Goal: Check status: Check status

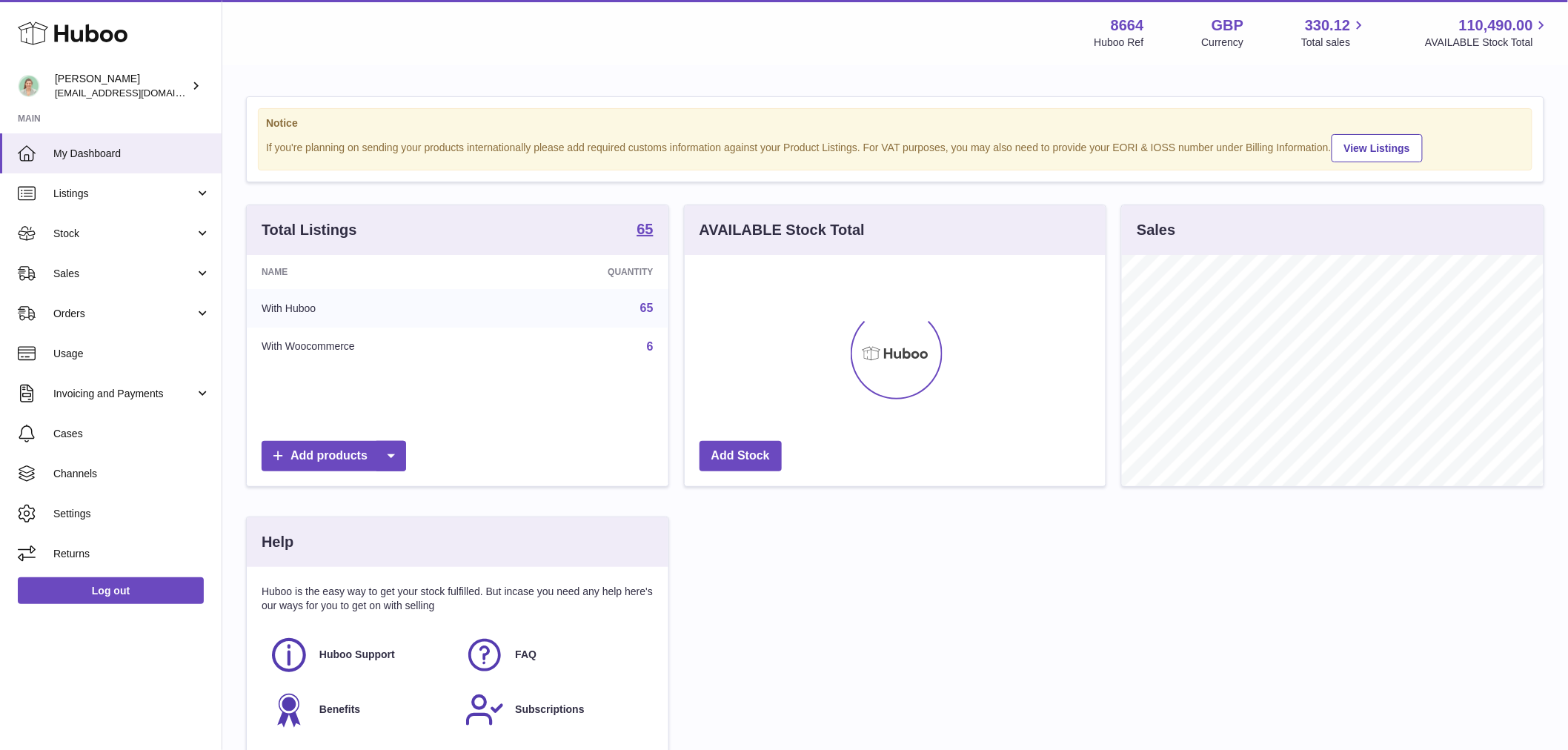
scroll to position [231, 421]
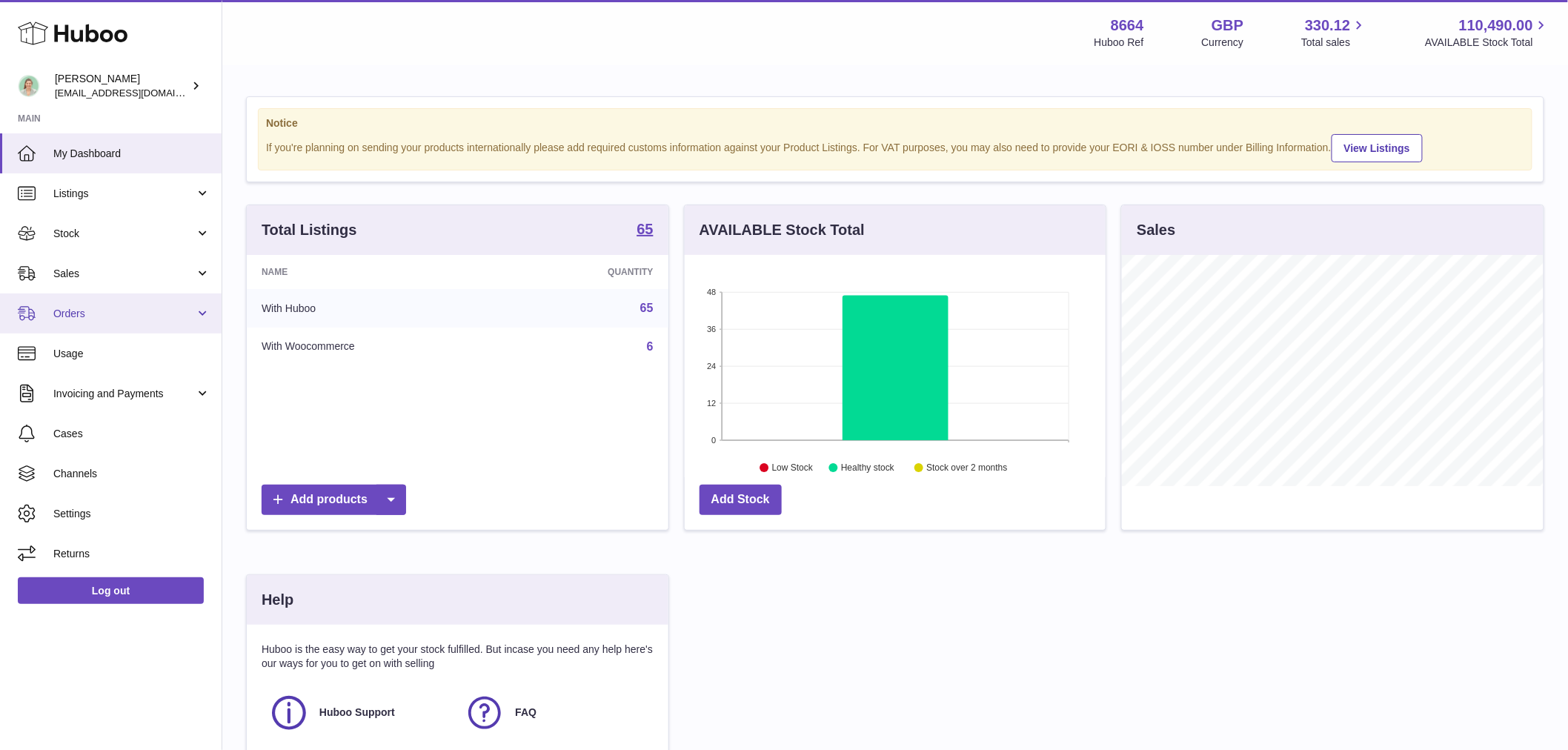
drag, startPoint x: 100, startPoint y: 304, endPoint x: 107, endPoint y: 317, distance: 14.8
click at [100, 304] on link "Orders" at bounding box center [110, 313] width 222 height 40
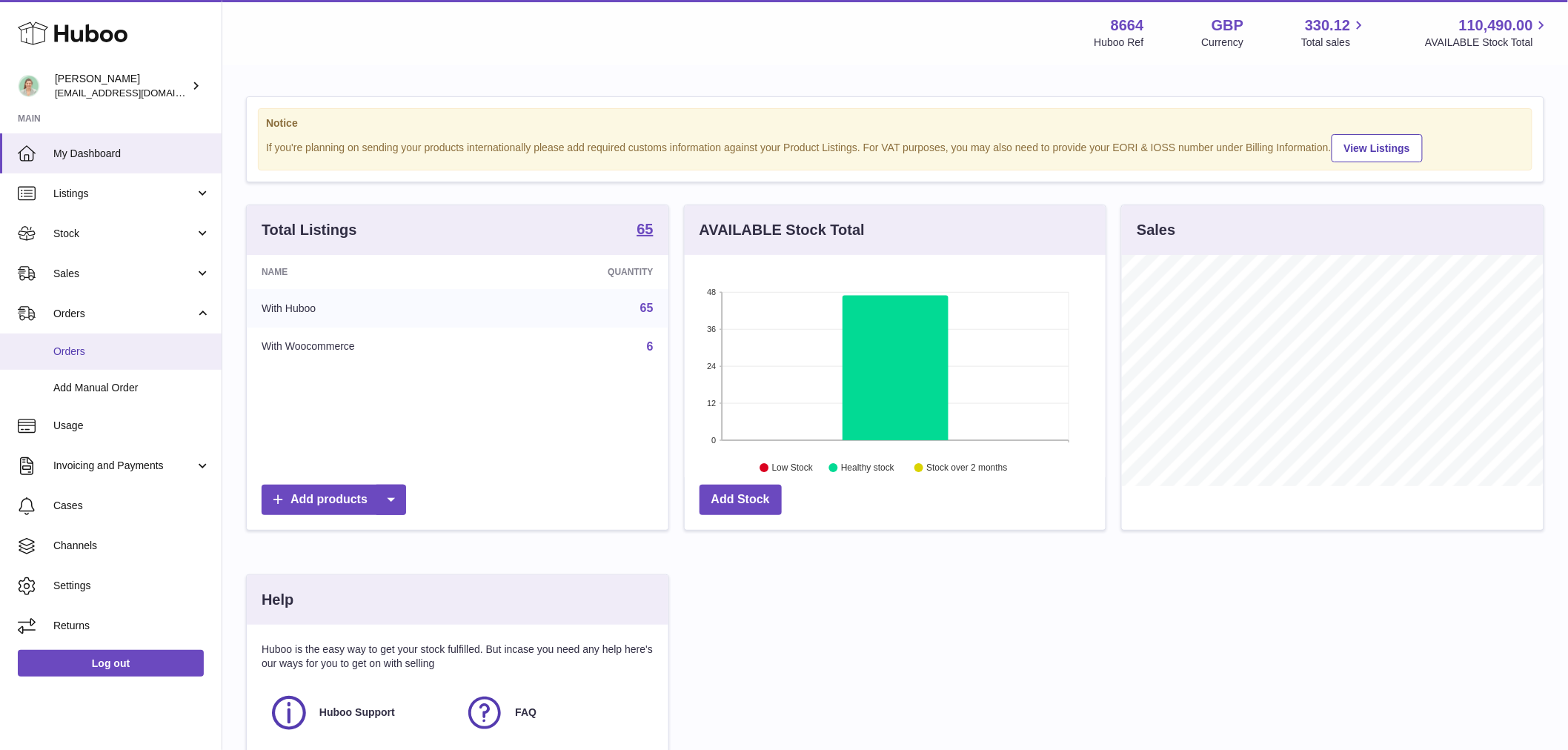
click at [68, 349] on span "Orders" at bounding box center [131, 351] width 157 height 14
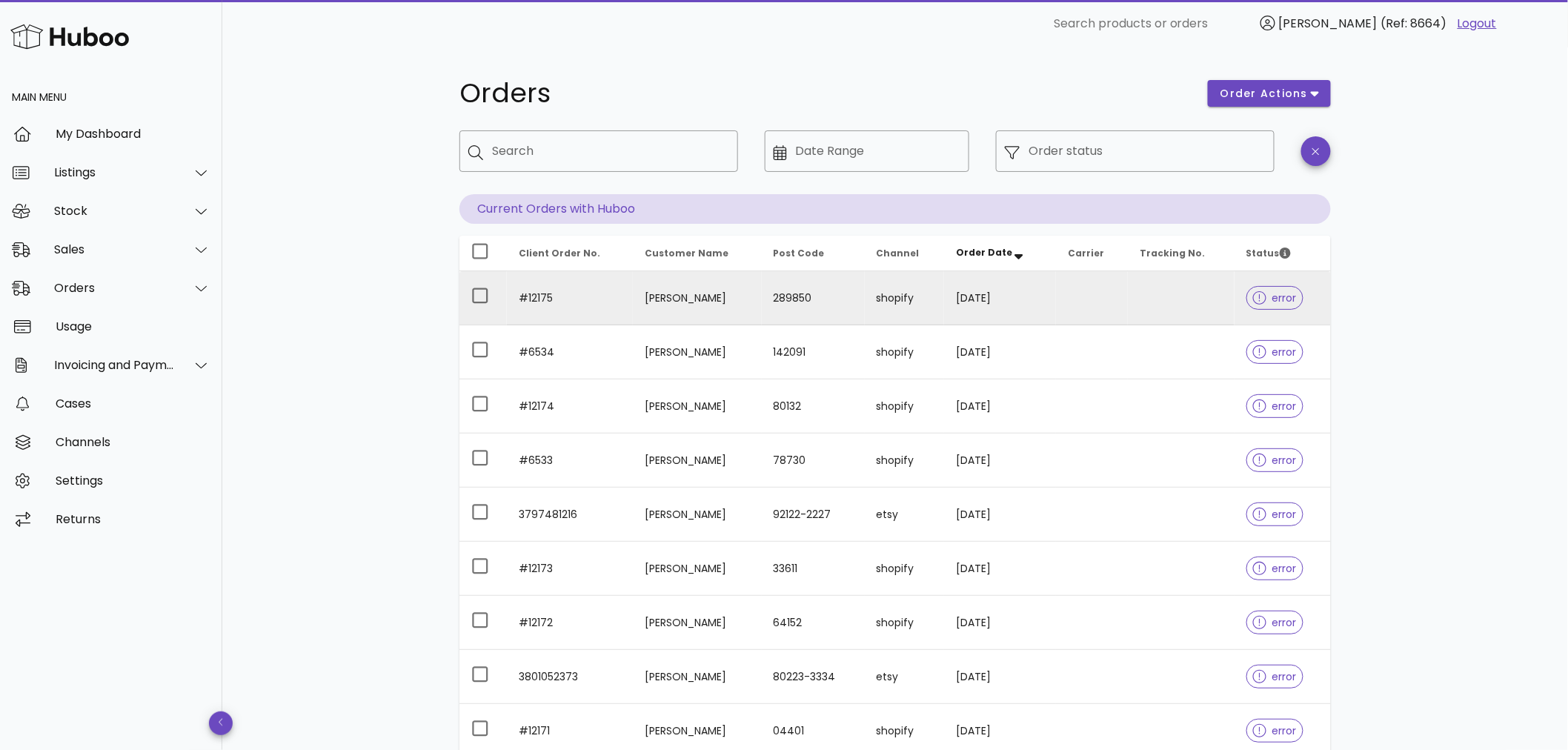
click at [802, 297] on td "289850" at bounding box center [813, 298] width 103 height 54
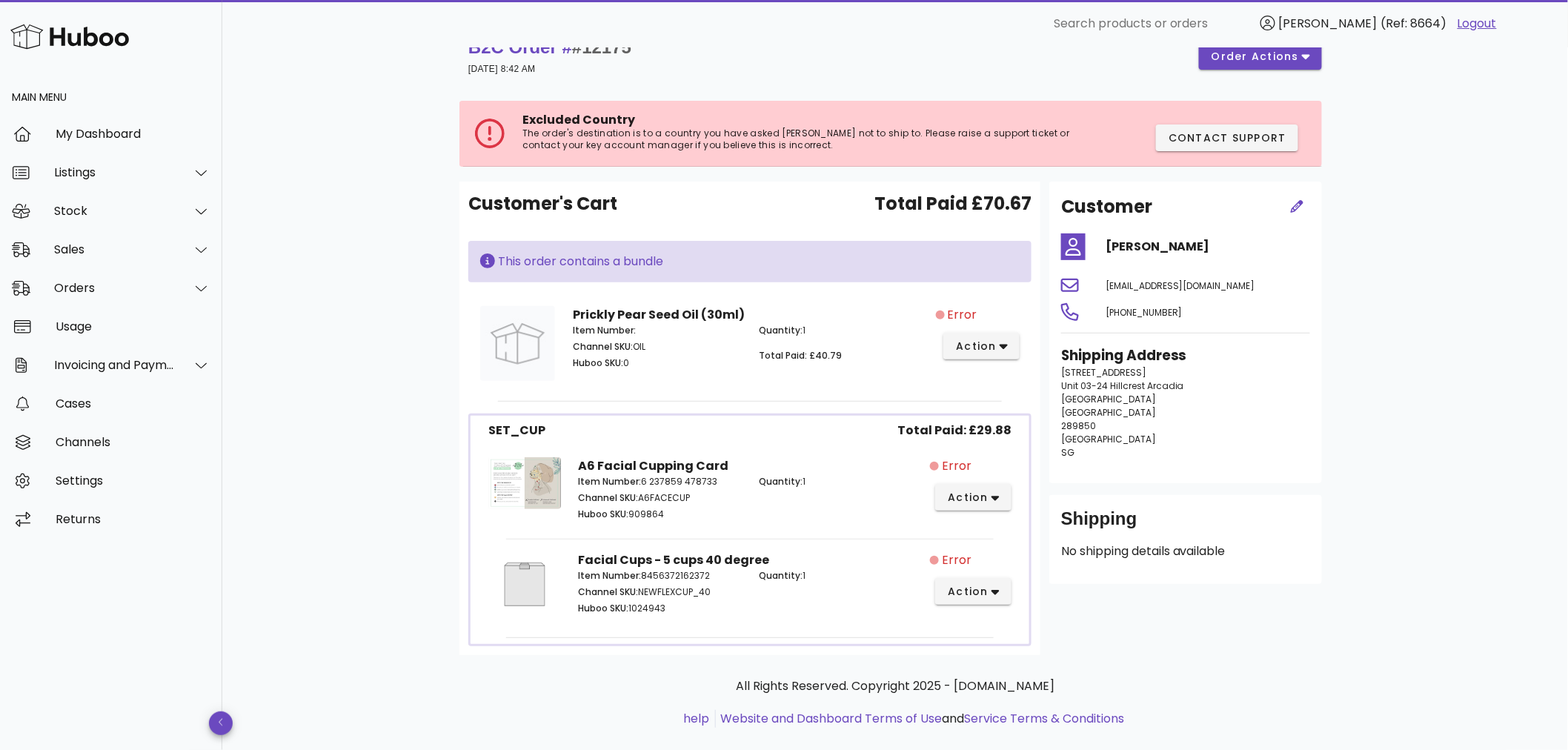
scroll to position [54, 0]
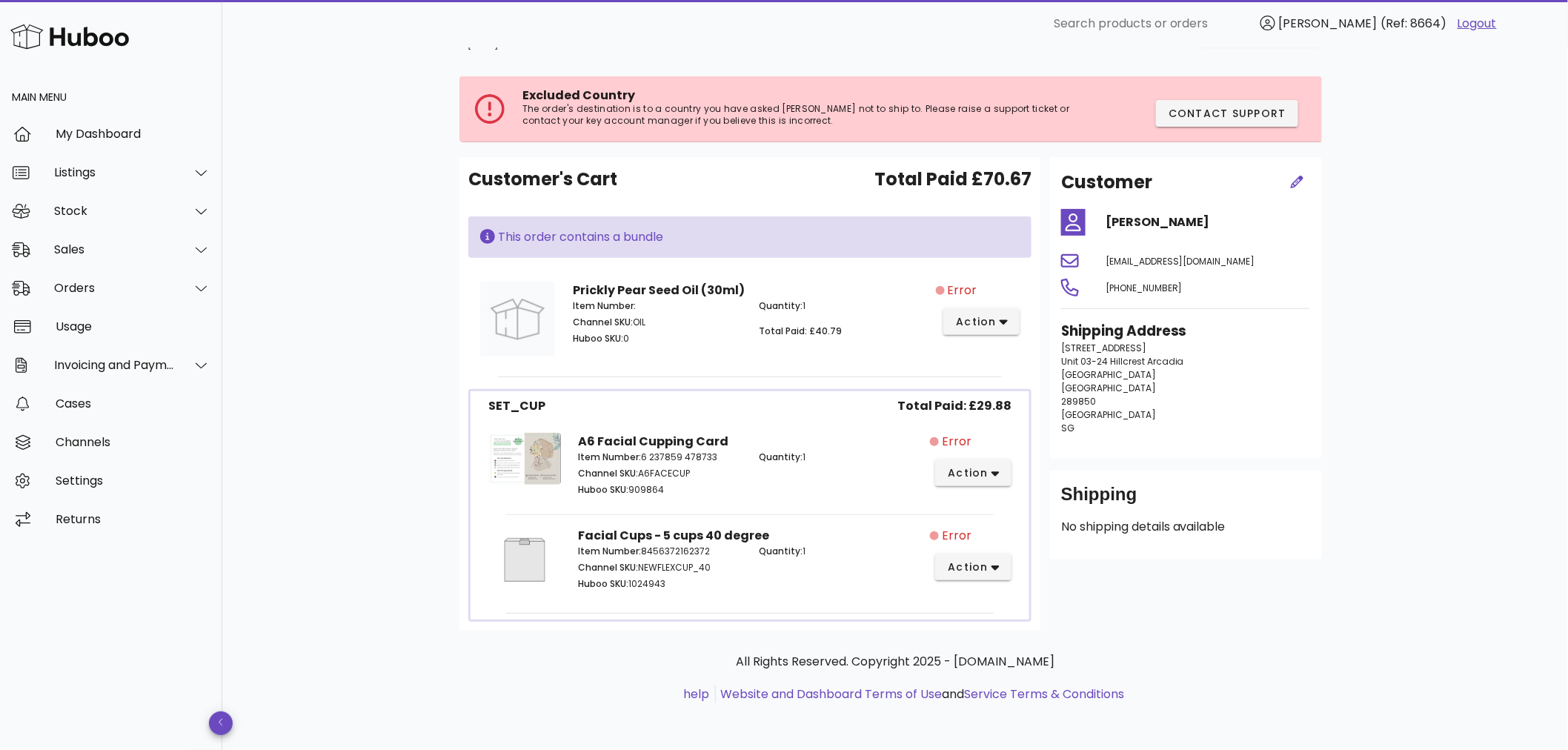
drag, startPoint x: 1130, startPoint y: 409, endPoint x: 1060, endPoint y: 396, distance: 71.2
click at [1129, 410] on p "255 arcadia road unit Unit 03-24 Hillcrest Arcadia Singapore Singapore 289850 S…" at bounding box center [1185, 388] width 249 height 93
click at [662, 100] on div "Excluded Country The order's destination is to a country you have asked Huboo n…" at bounding box center [803, 109] width 561 height 42
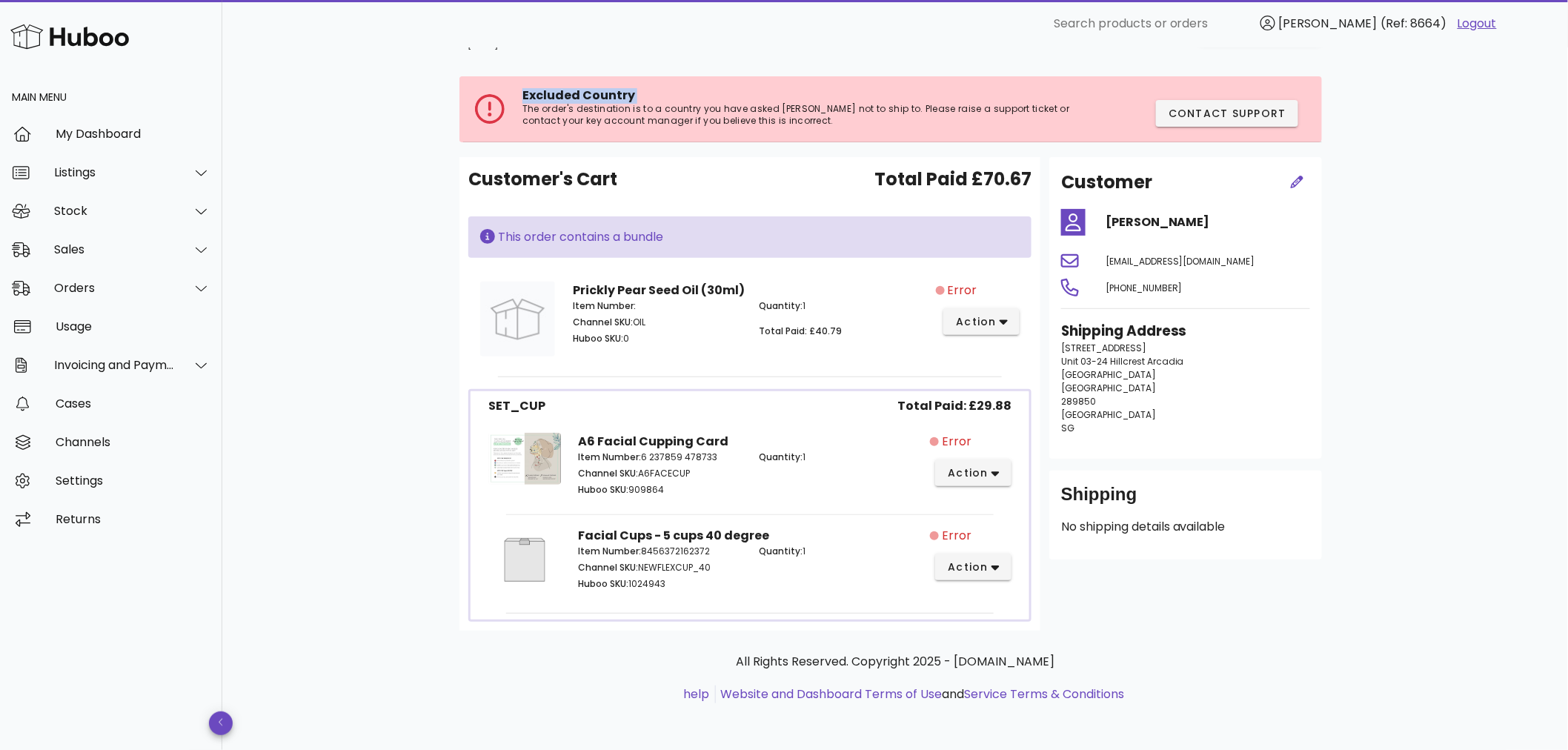
click at [576, 90] on span "Excluded Country" at bounding box center [579, 95] width 113 height 17
click at [100, 286] on div "Orders" at bounding box center [114, 287] width 120 height 14
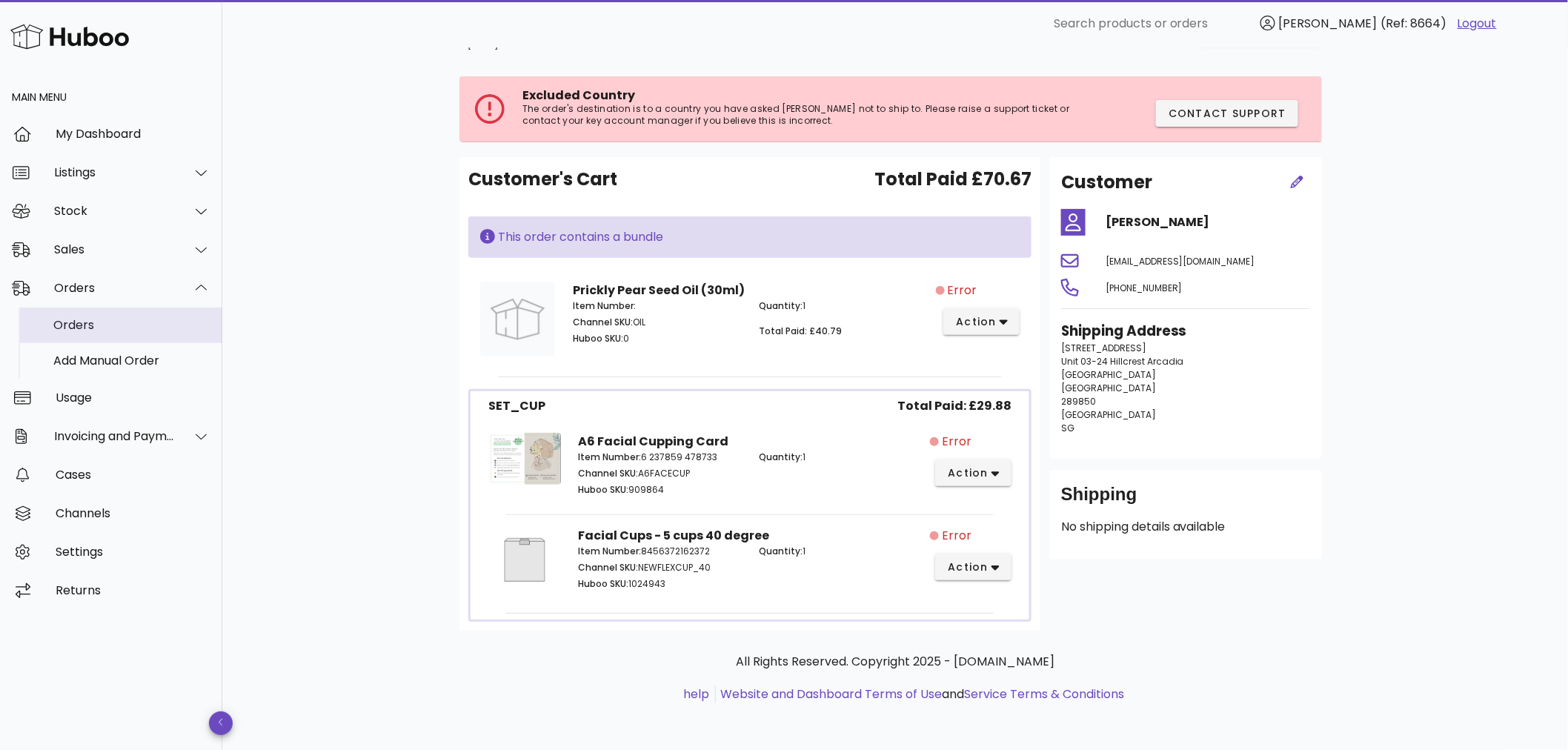
click at [106, 329] on div "Orders" at bounding box center [131, 325] width 157 height 14
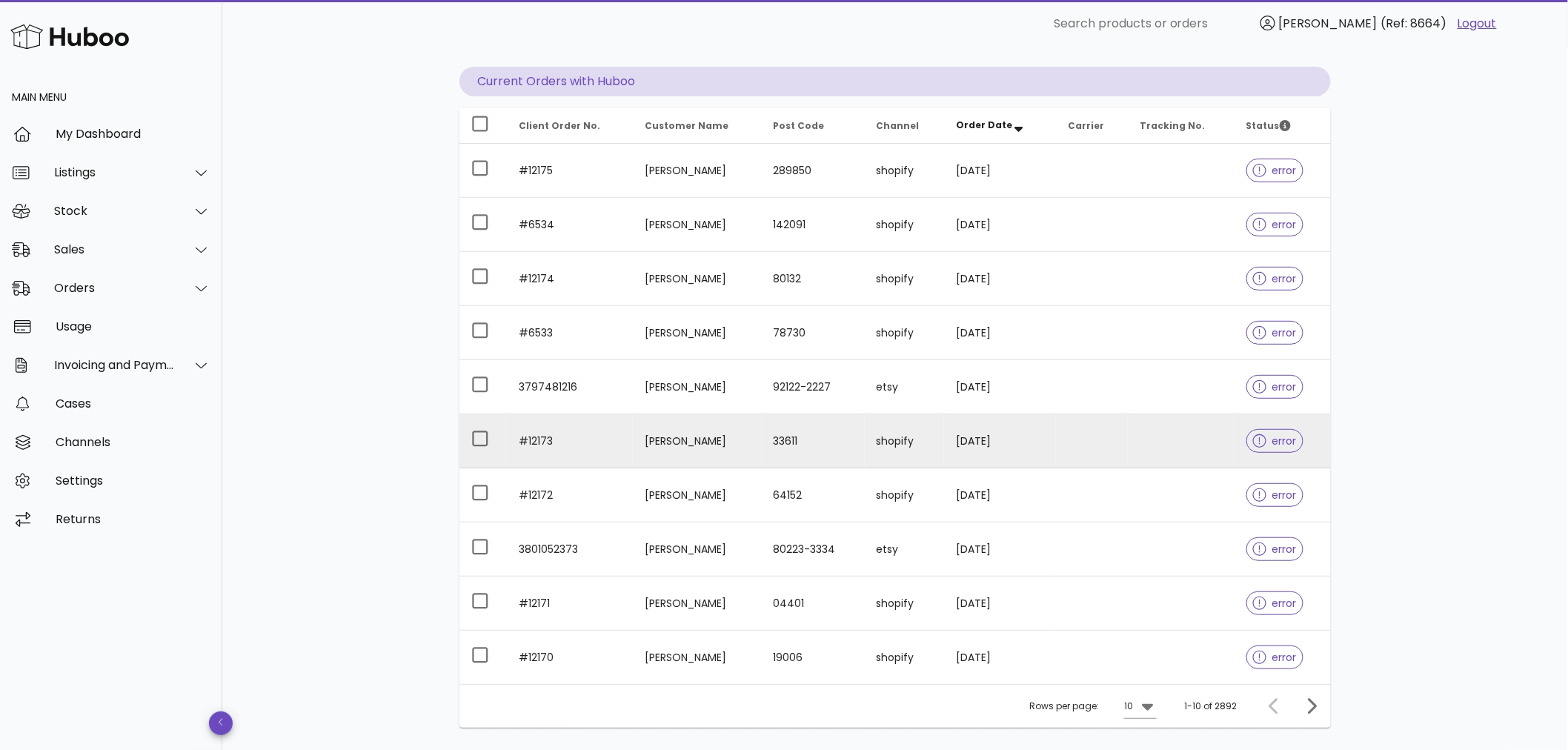
scroll to position [225, 0]
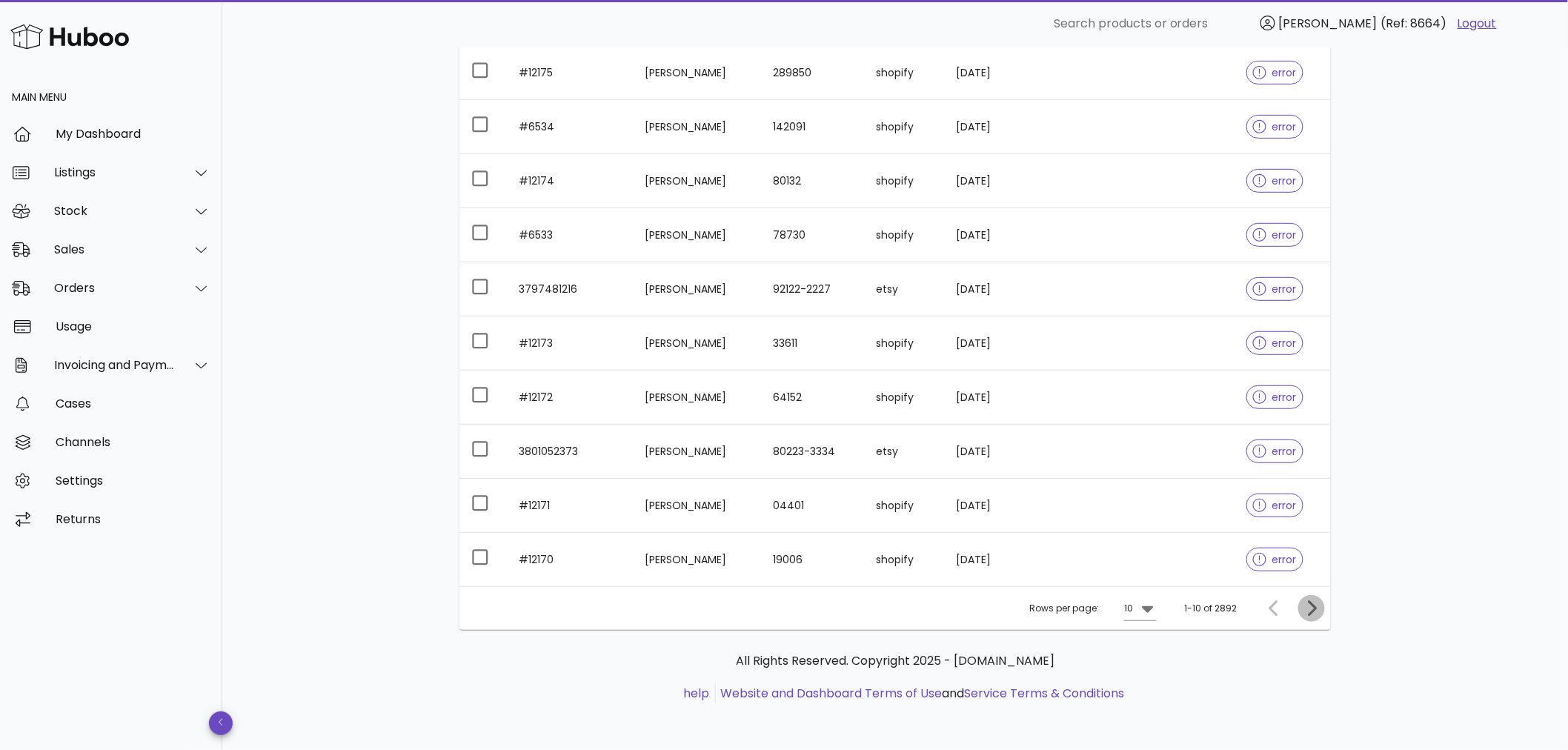
click at [1308, 610] on icon "Next page" at bounding box center [1311, 608] width 17 height 17
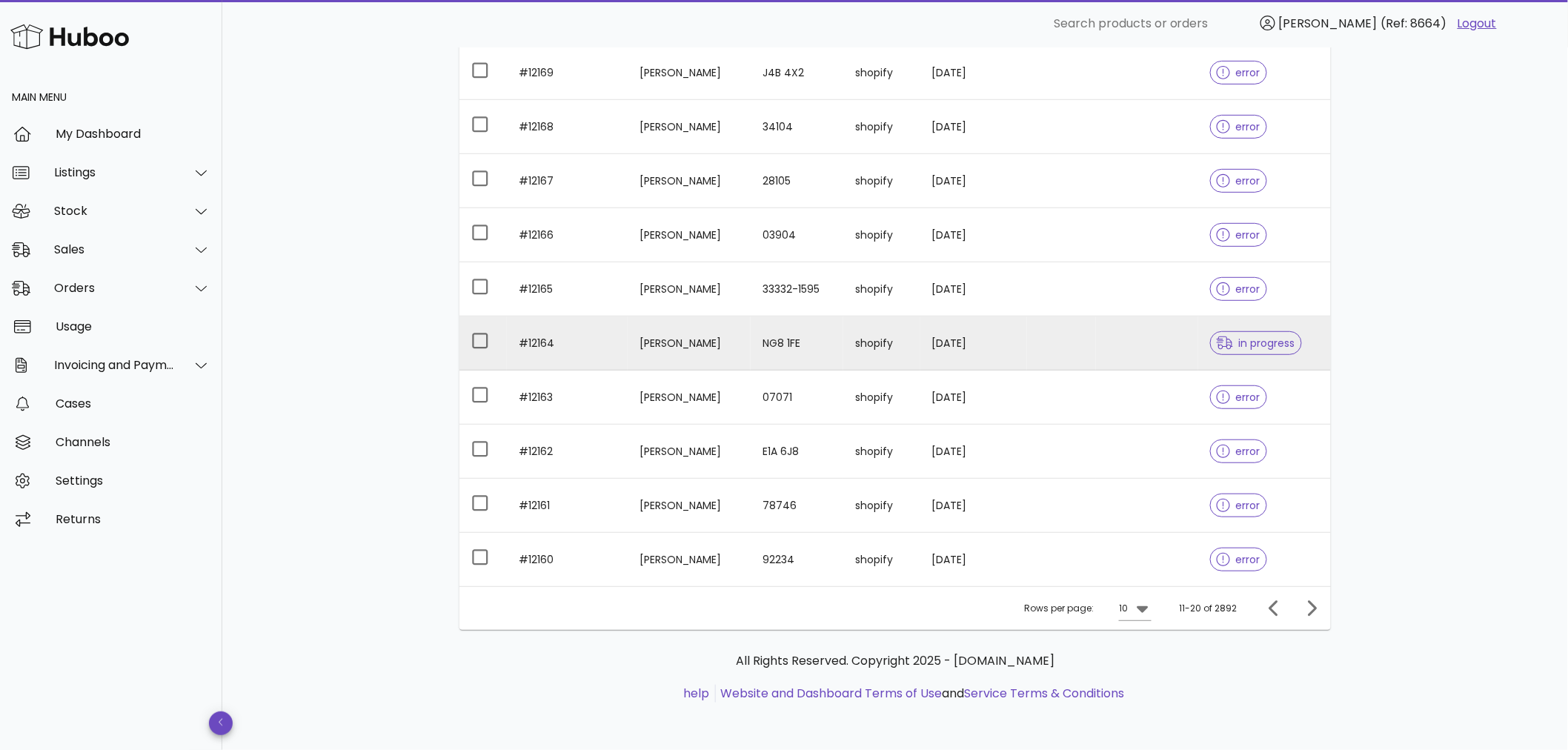
click at [1028, 338] on td "14/09/2025" at bounding box center [974, 343] width 107 height 54
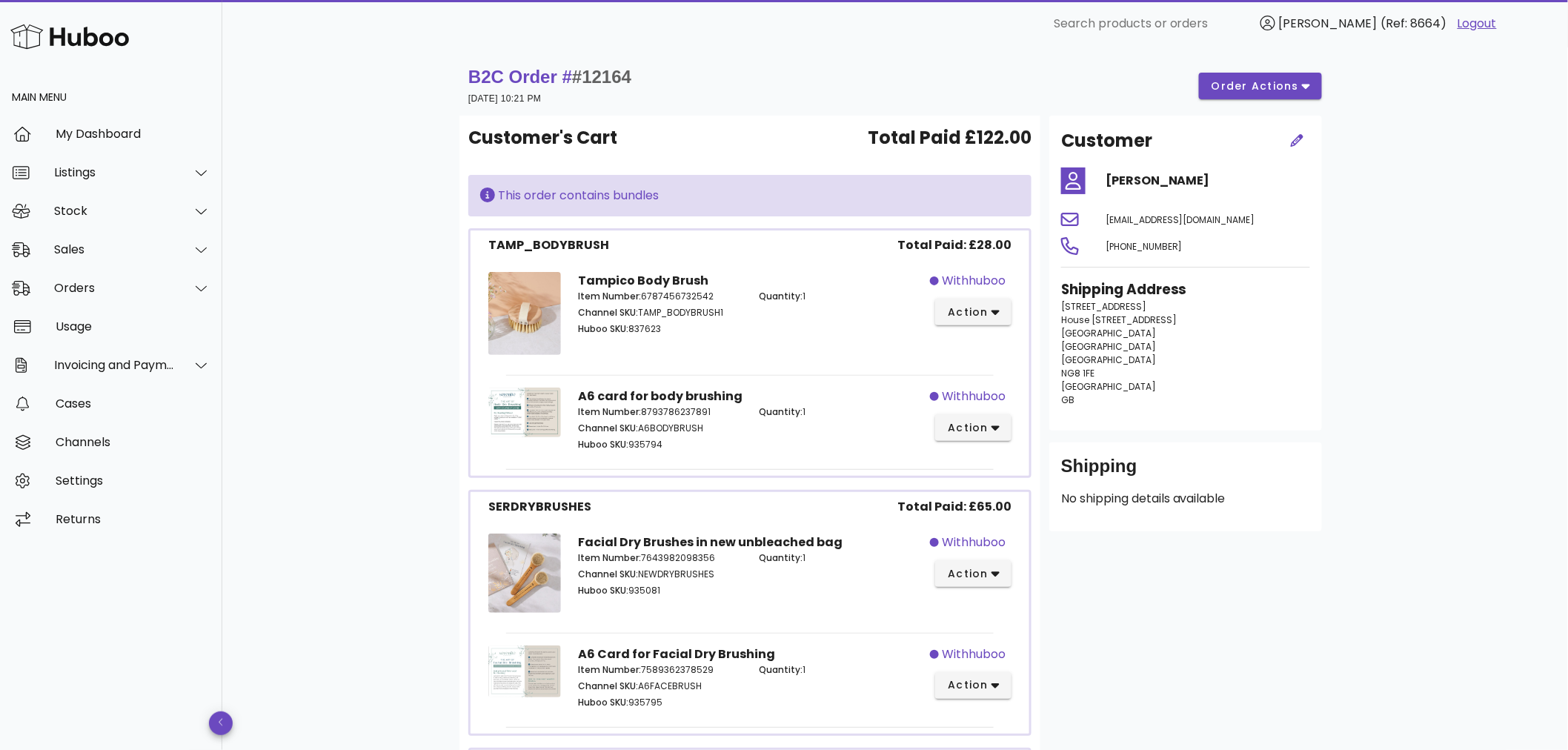
drag, startPoint x: 528, startPoint y: 203, endPoint x: 742, endPoint y: 203, distance: 214.0
click at [742, 203] on div "This order contains bundles" at bounding box center [750, 195] width 540 height 17
click at [627, 216] on div "This order contains bundles" at bounding box center [750, 196] width 563 height 42
click at [618, 190] on div "This order contains bundles" at bounding box center [750, 195] width 540 height 17
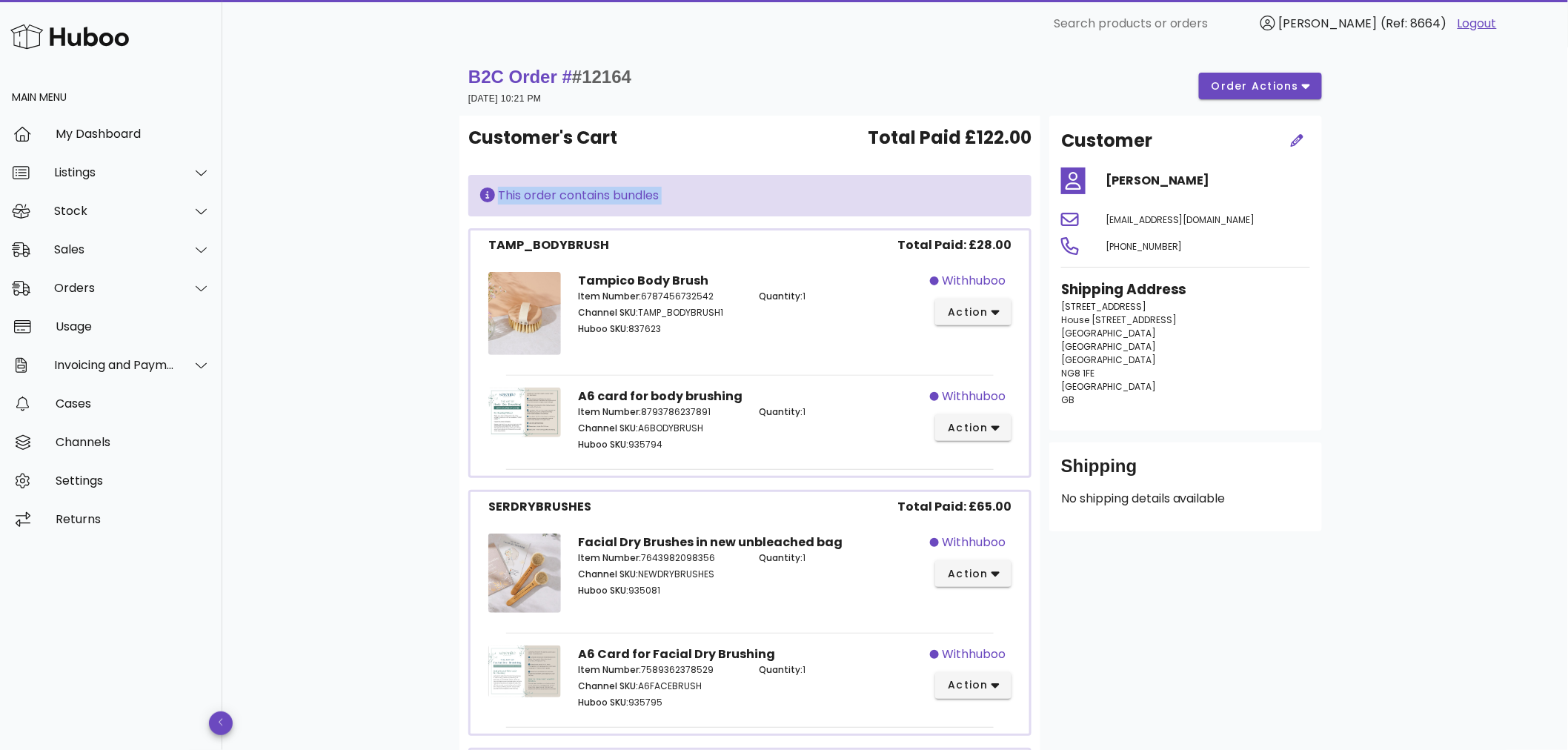
click at [618, 190] on div "This order contains bundles" at bounding box center [750, 195] width 540 height 17
click at [379, 233] on div "B2C Order # #12164 14 September 2025 at 10:21 PM order actions Customer's Cart …" at bounding box center [895, 578] width 1346 height 1061
drag, startPoint x: 86, startPoint y: 283, endPoint x: 98, endPoint y: 287, distance: 12.6
click at [89, 283] on div "Orders" at bounding box center [114, 287] width 120 height 14
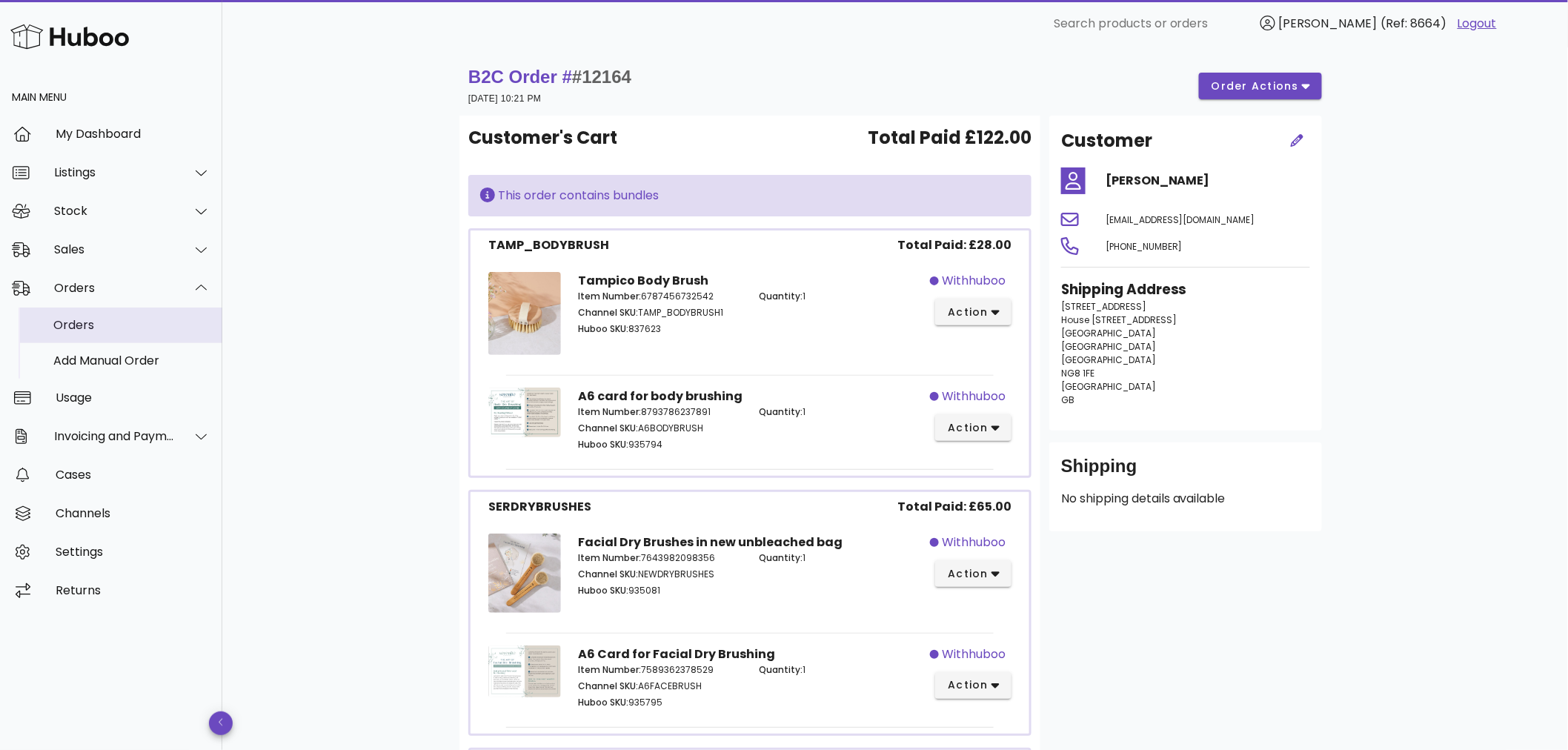
click at [85, 330] on div "Orders" at bounding box center [131, 325] width 157 height 14
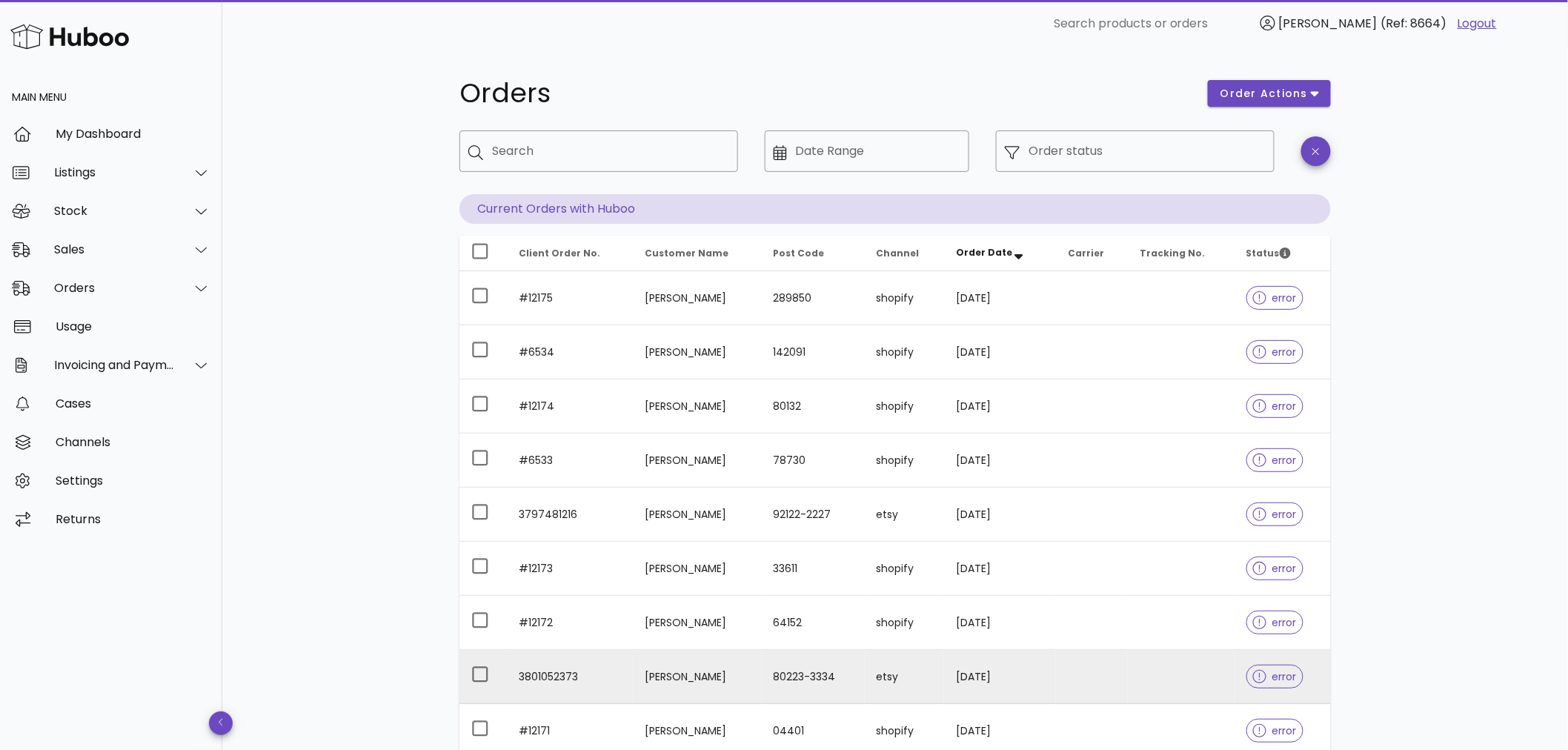
scroll to position [225, 0]
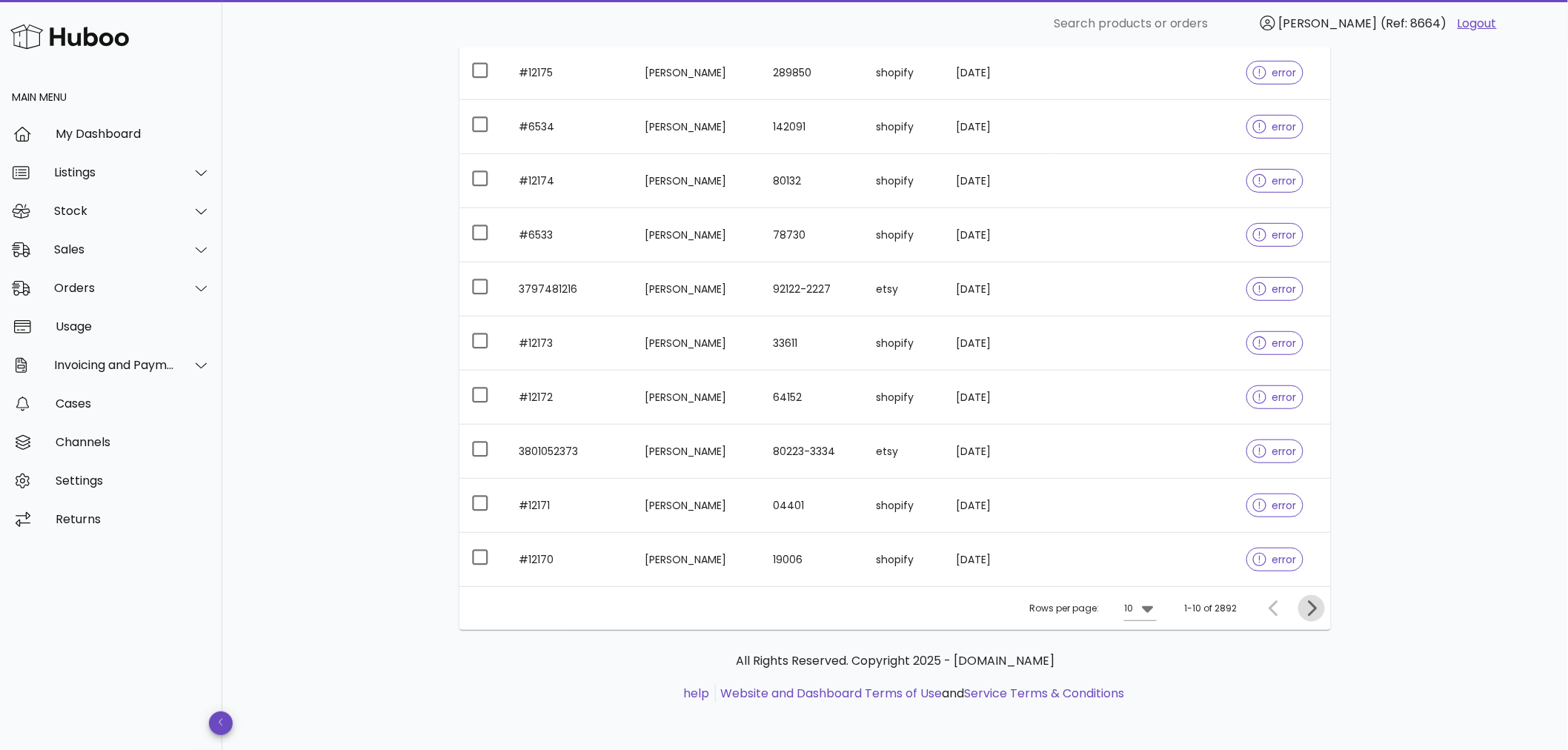
click at [1304, 611] on icon "Next page" at bounding box center [1311, 608] width 17 height 17
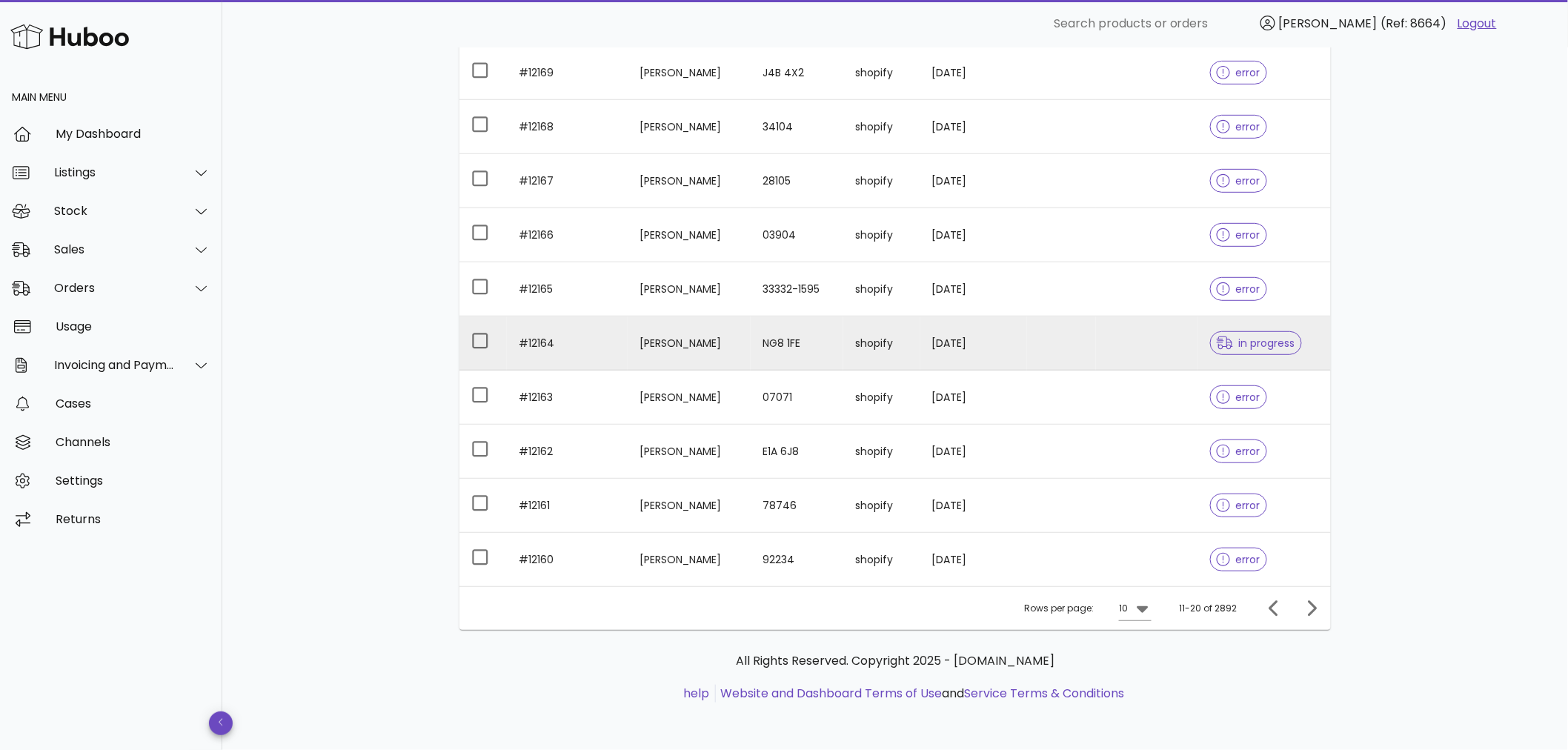
click at [1221, 358] on div "in progress" at bounding box center [1256, 343] width 92 height 53
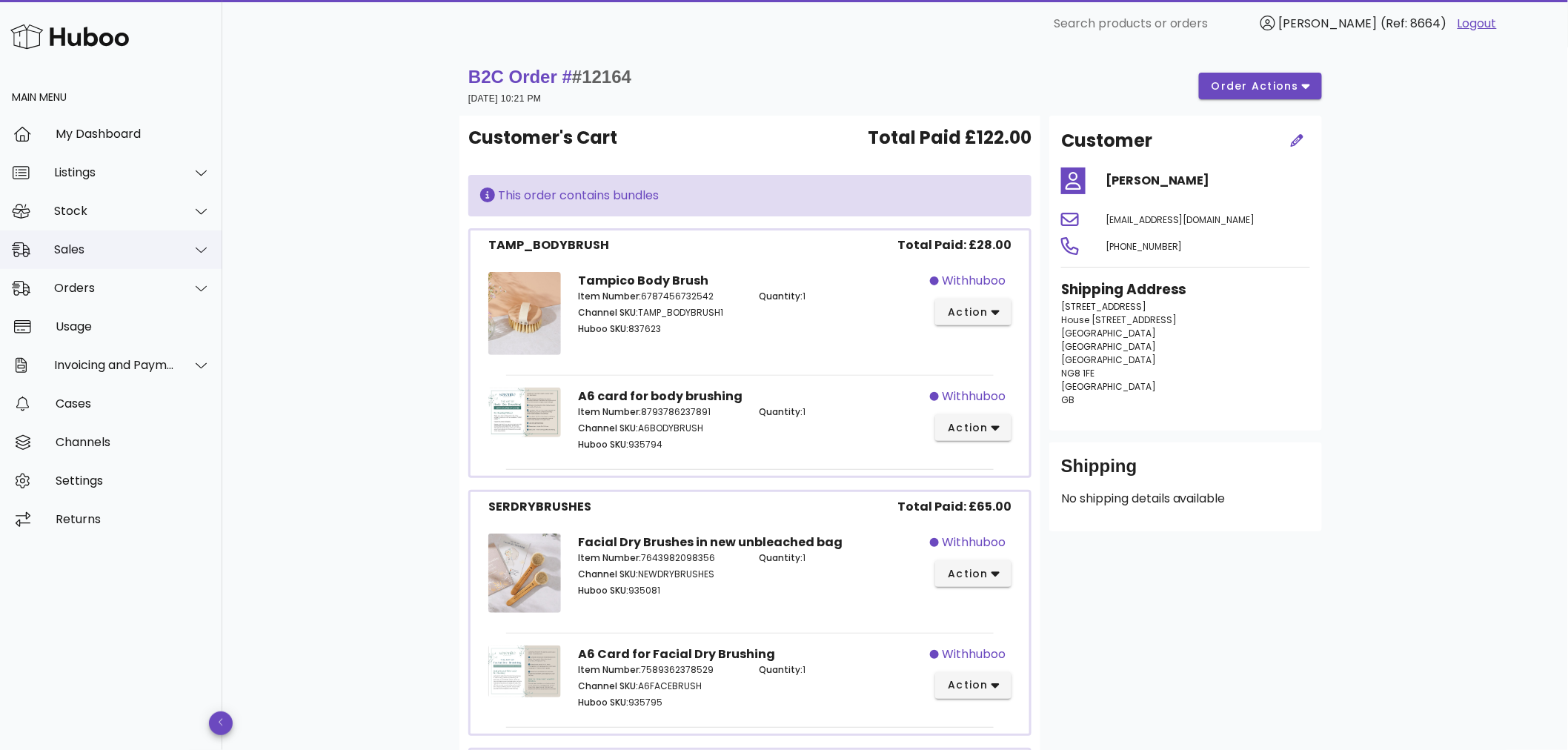
drag, startPoint x: 91, startPoint y: 257, endPoint x: 102, endPoint y: 259, distance: 11.2
click at [90, 257] on div "Sales" at bounding box center [111, 250] width 222 height 38
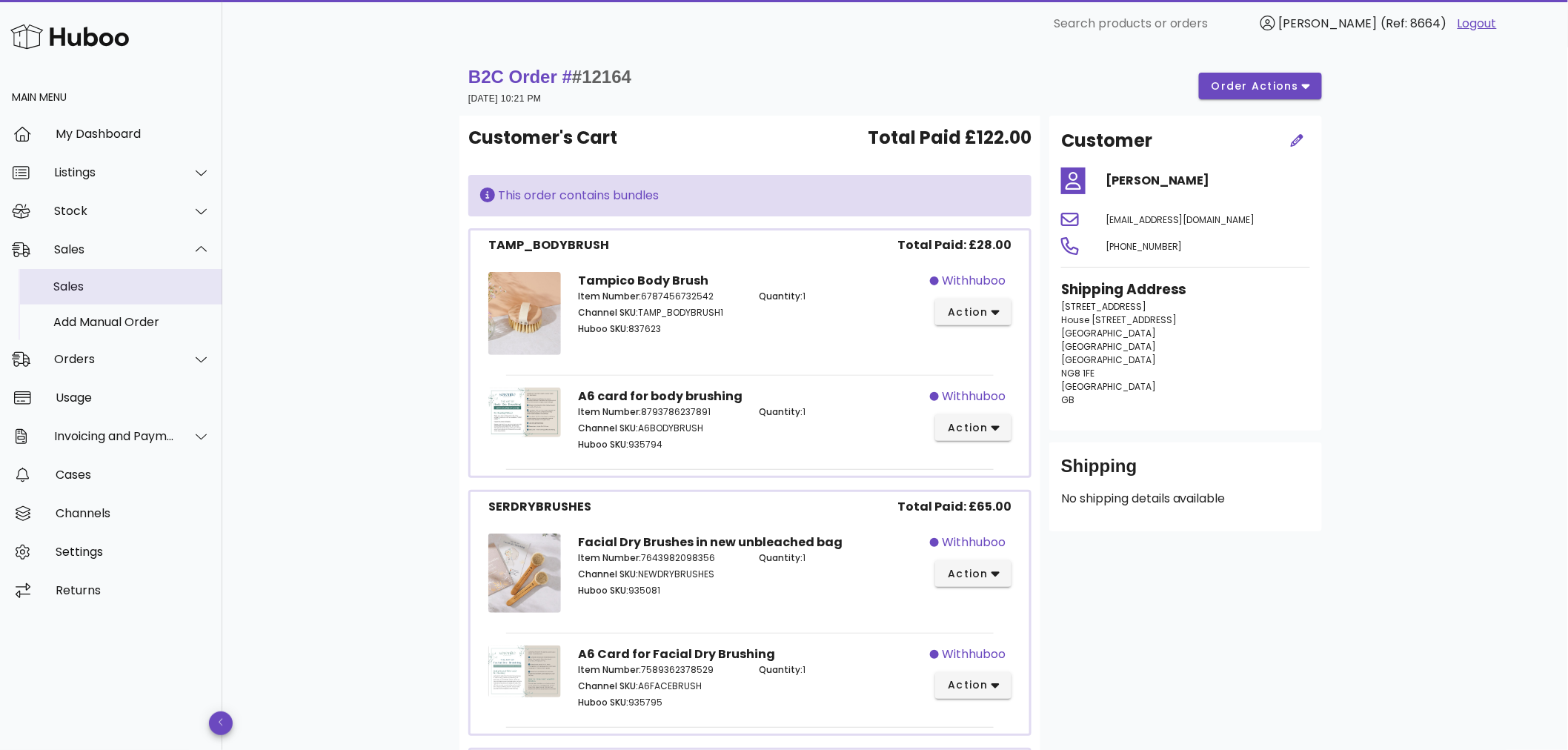
click at [122, 293] on div "Sales" at bounding box center [131, 287] width 157 height 14
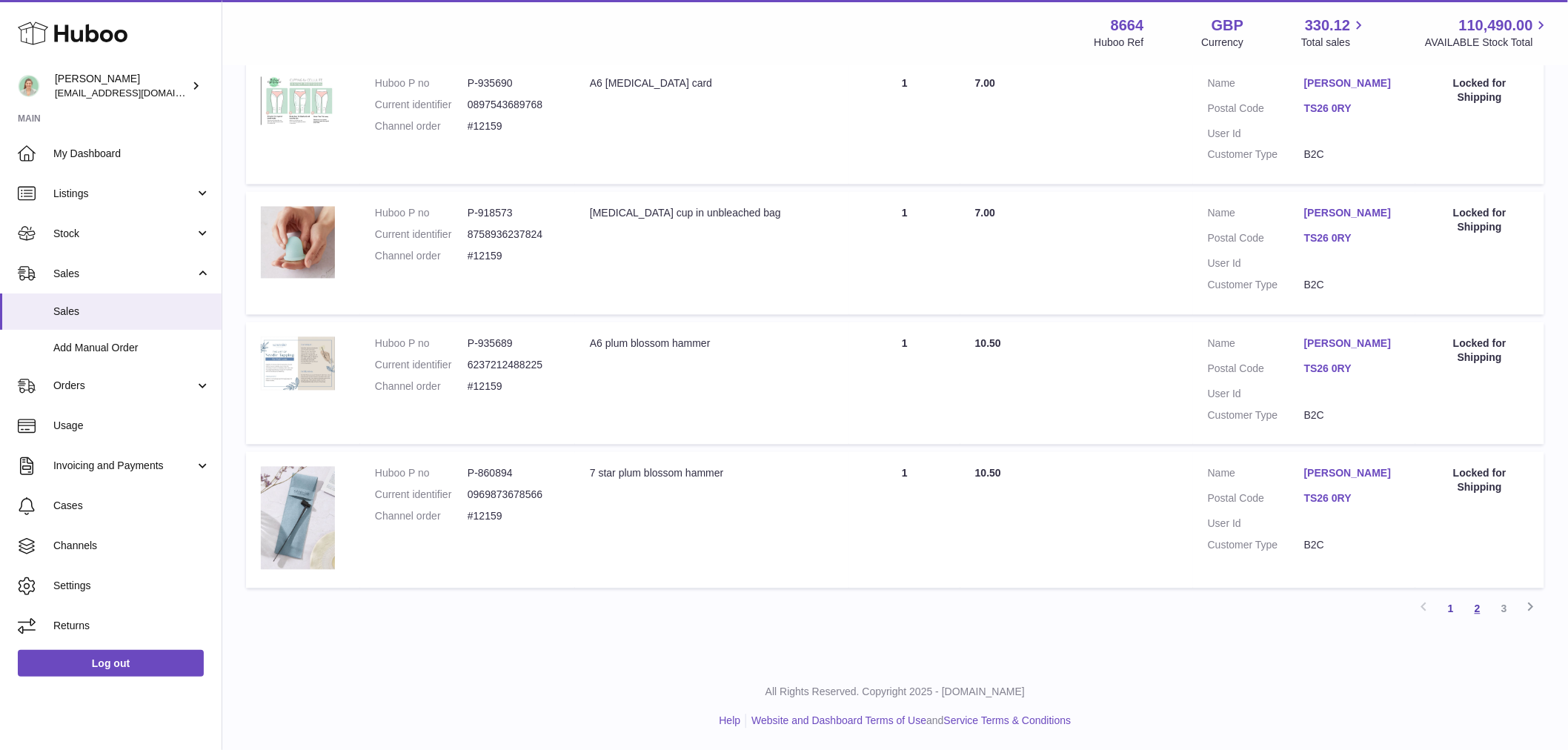
click at [1477, 602] on link "2" at bounding box center [1478, 610] width 27 height 27
